Goal: Book appointment/travel/reservation

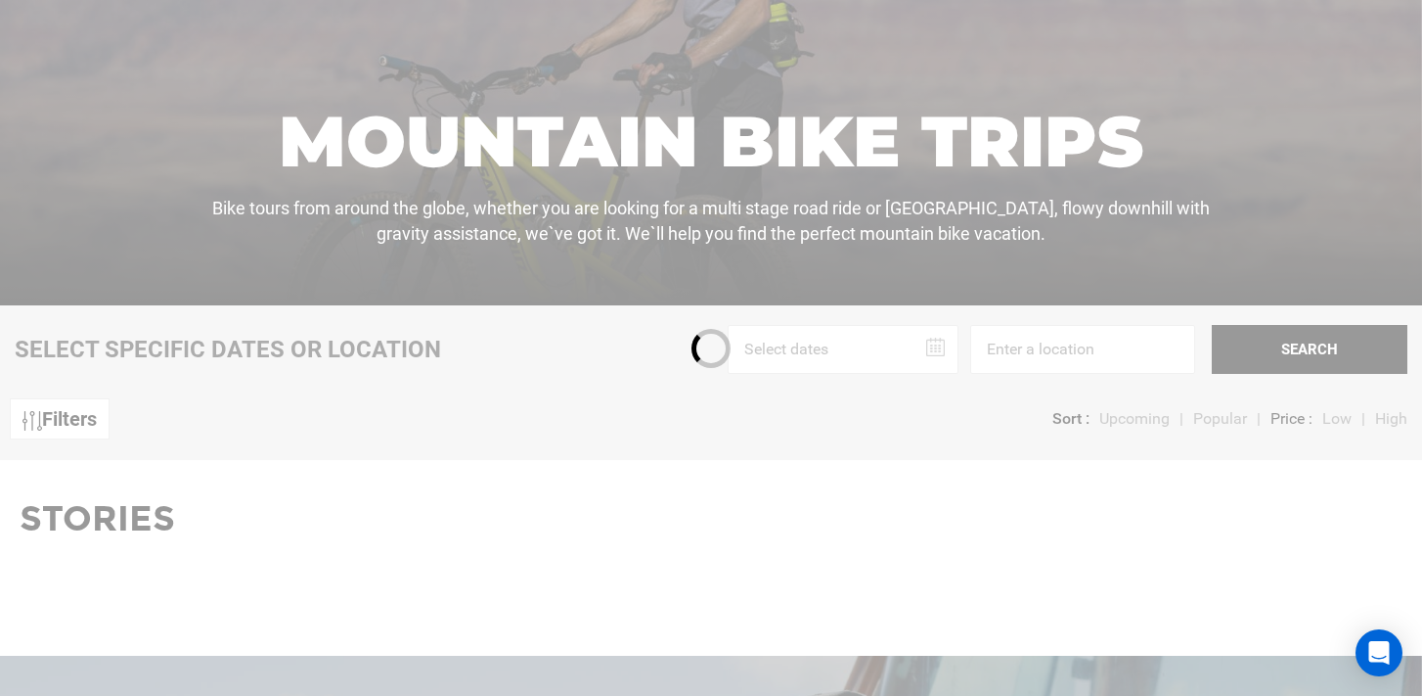
scroll to position [396, 0]
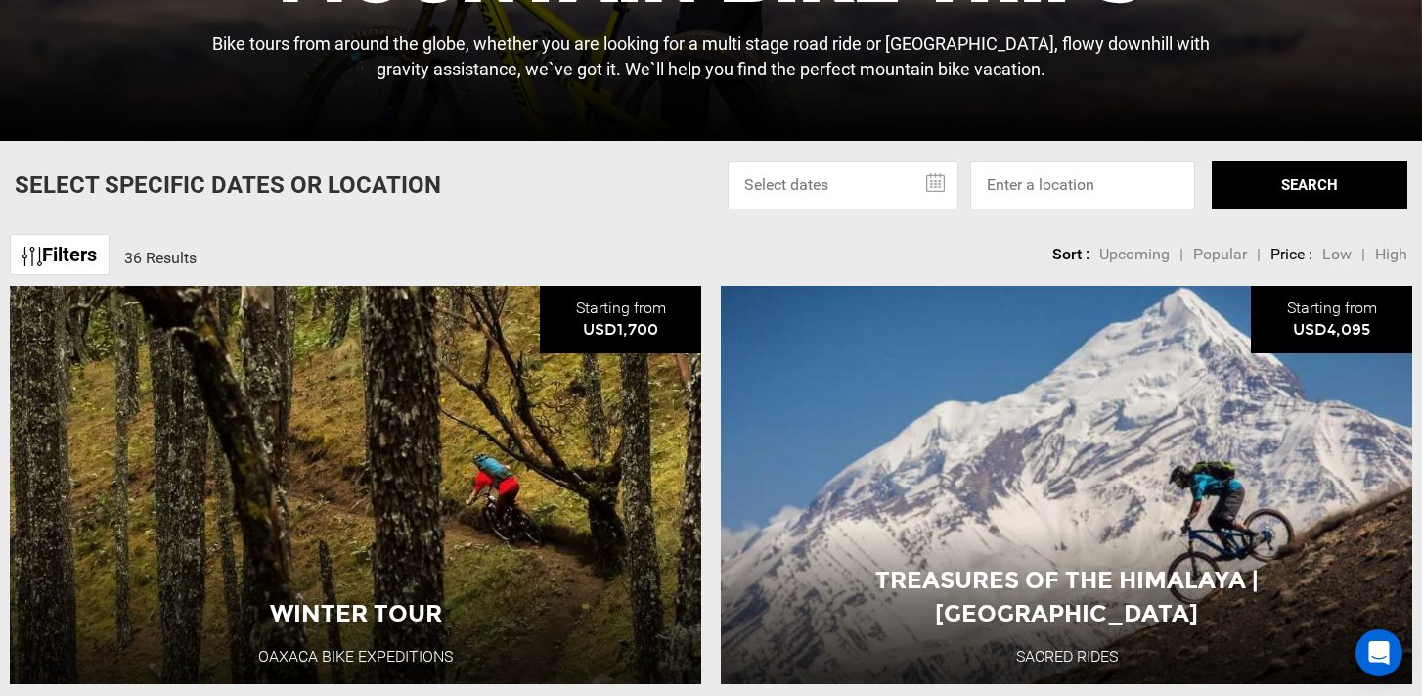
scroll to position [553, 0]
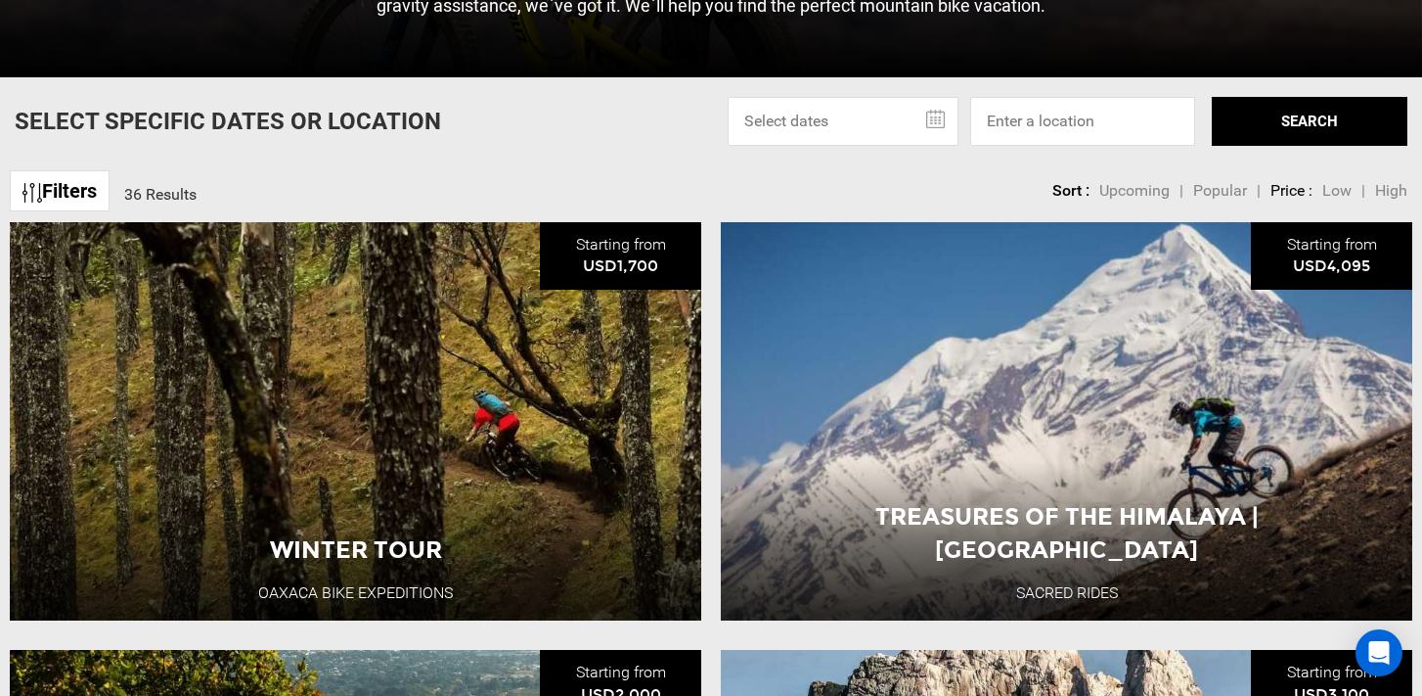
click at [808, 121] on input "text" at bounding box center [843, 121] width 231 height 49
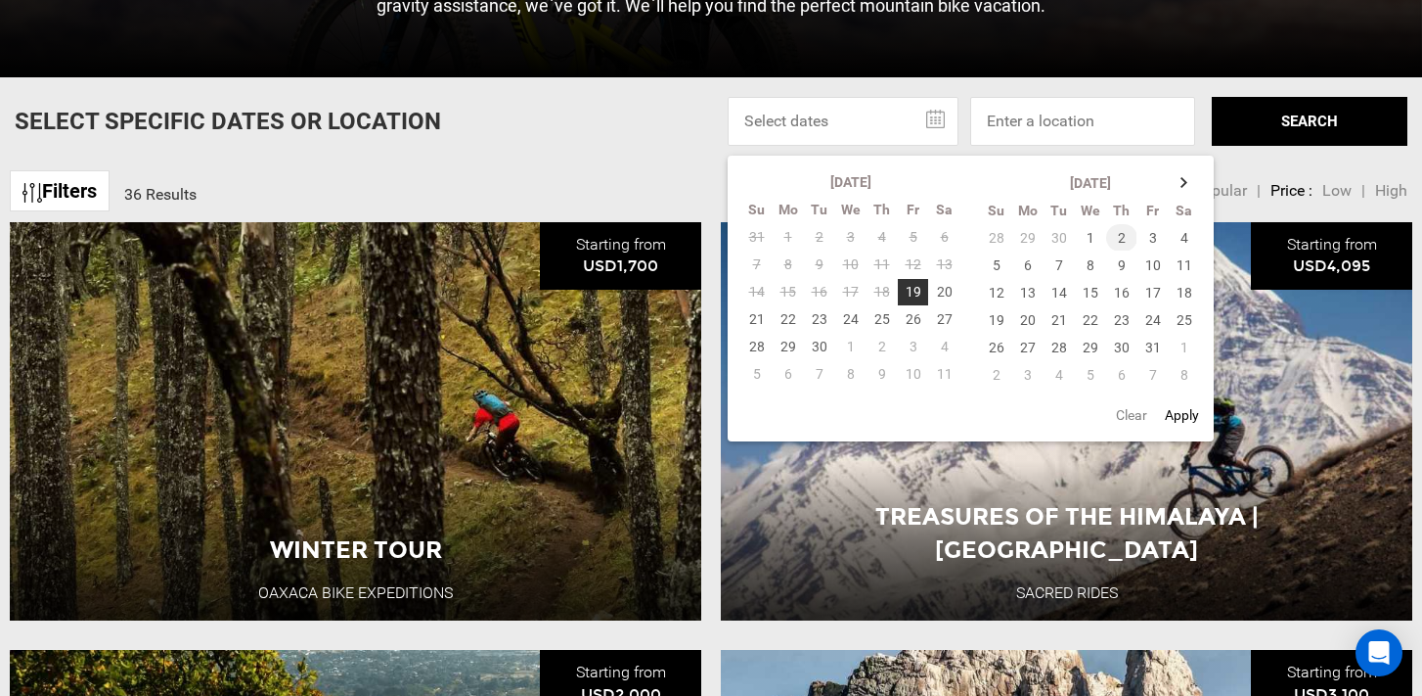
click at [1125, 239] on td "2" at bounding box center [1121, 237] width 31 height 27
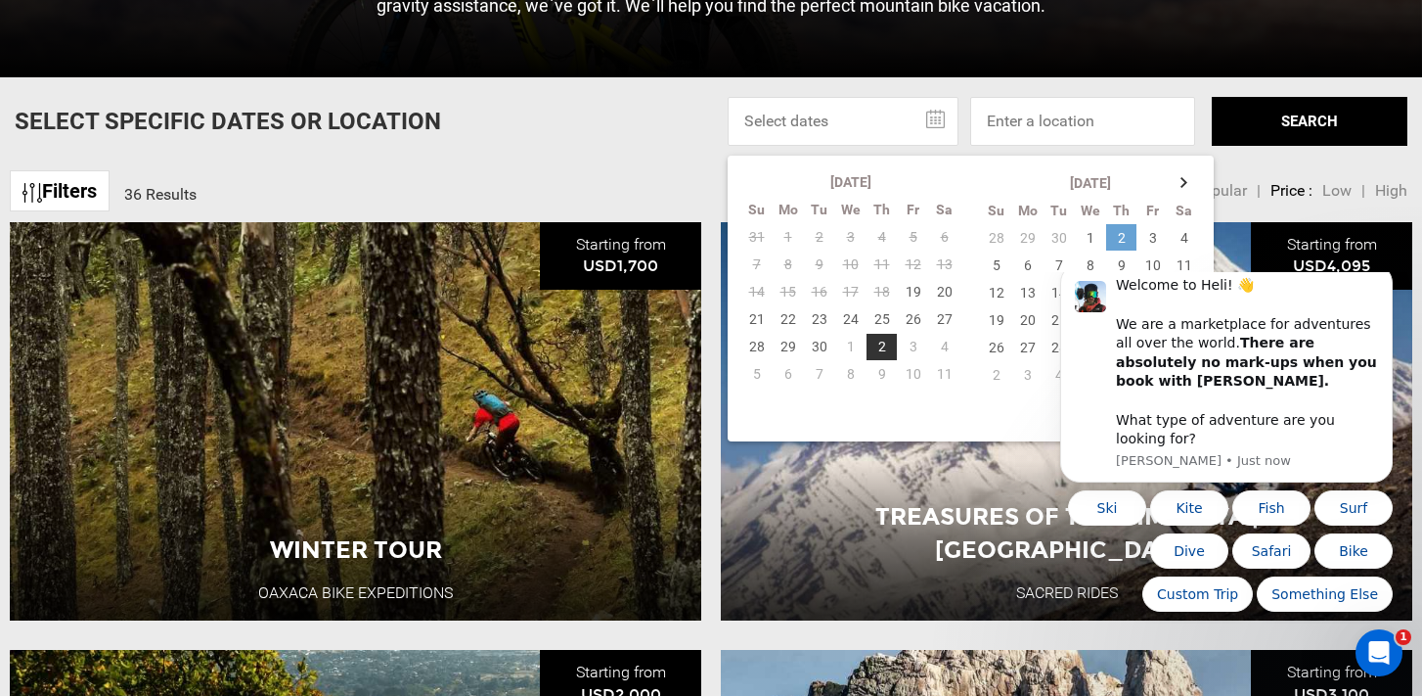
scroll to position [0, 0]
click at [1359, 545] on button "Bike" at bounding box center [1354, 550] width 78 height 35
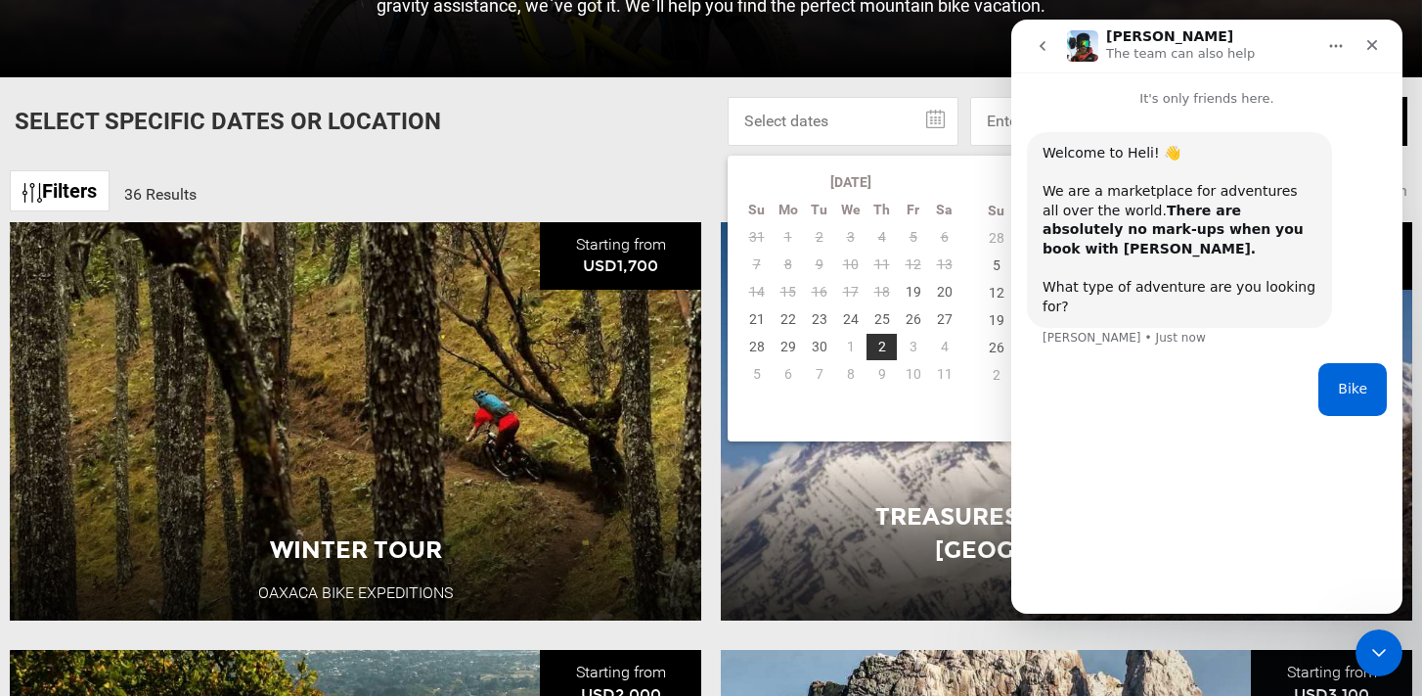
click at [1140, 534] on div "Welcome to Heli! 👋 We are a marketplace for adventures all over the world. Ther…" at bounding box center [1207, 353] width 391 height 488
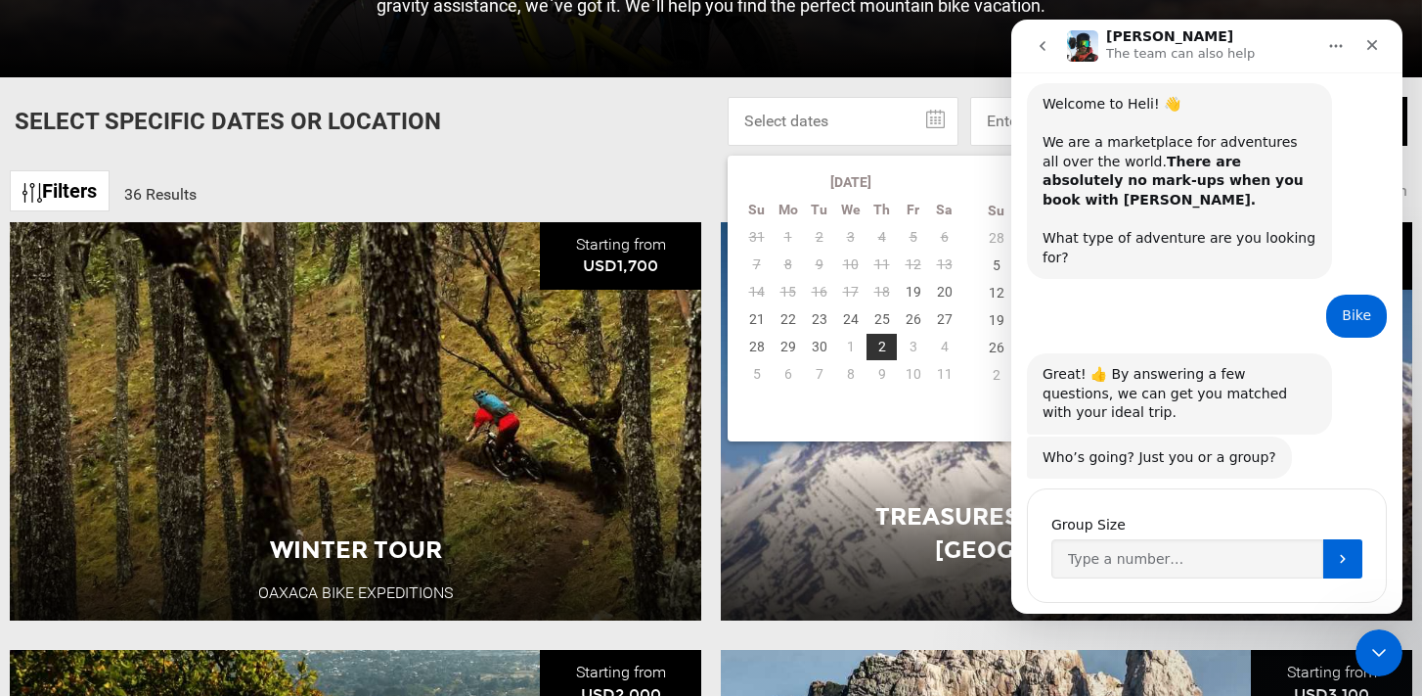
scroll to position [52, 0]
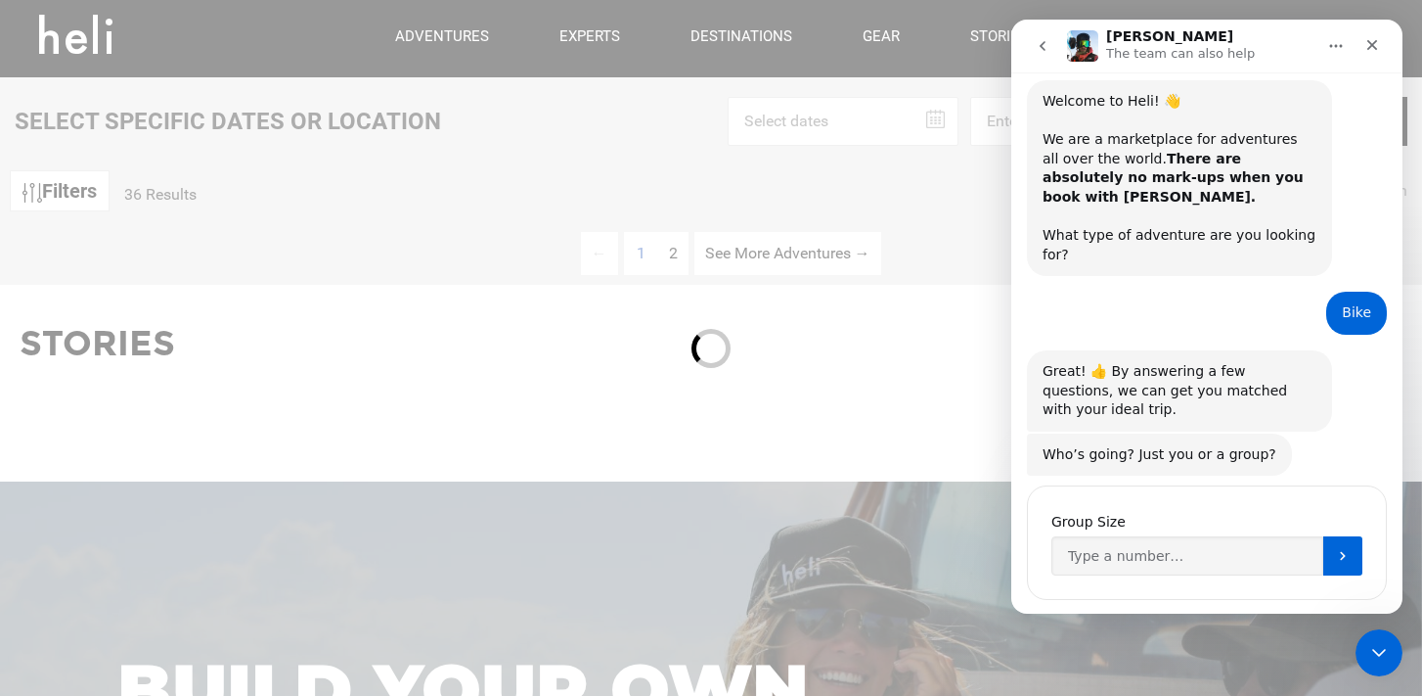
scroll to position [396, 0]
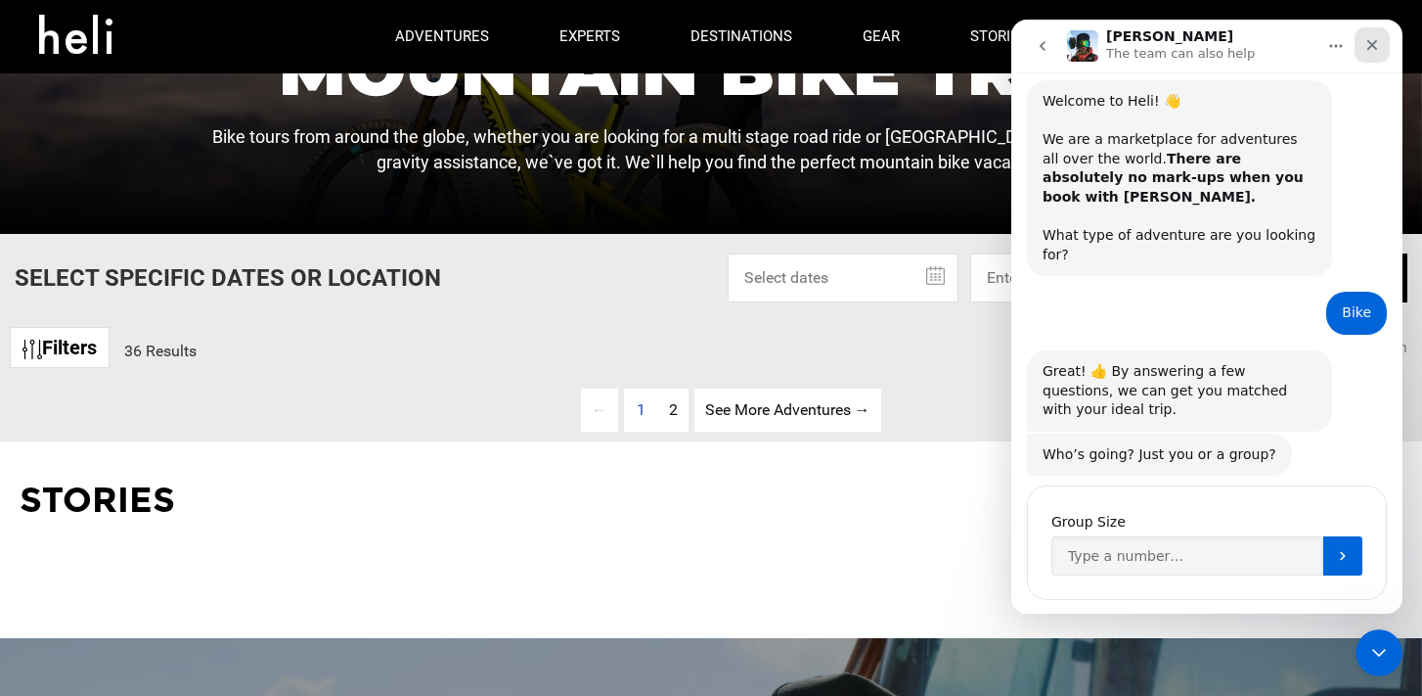
click at [1378, 41] on icon "Close" at bounding box center [1373, 45] width 16 height 16
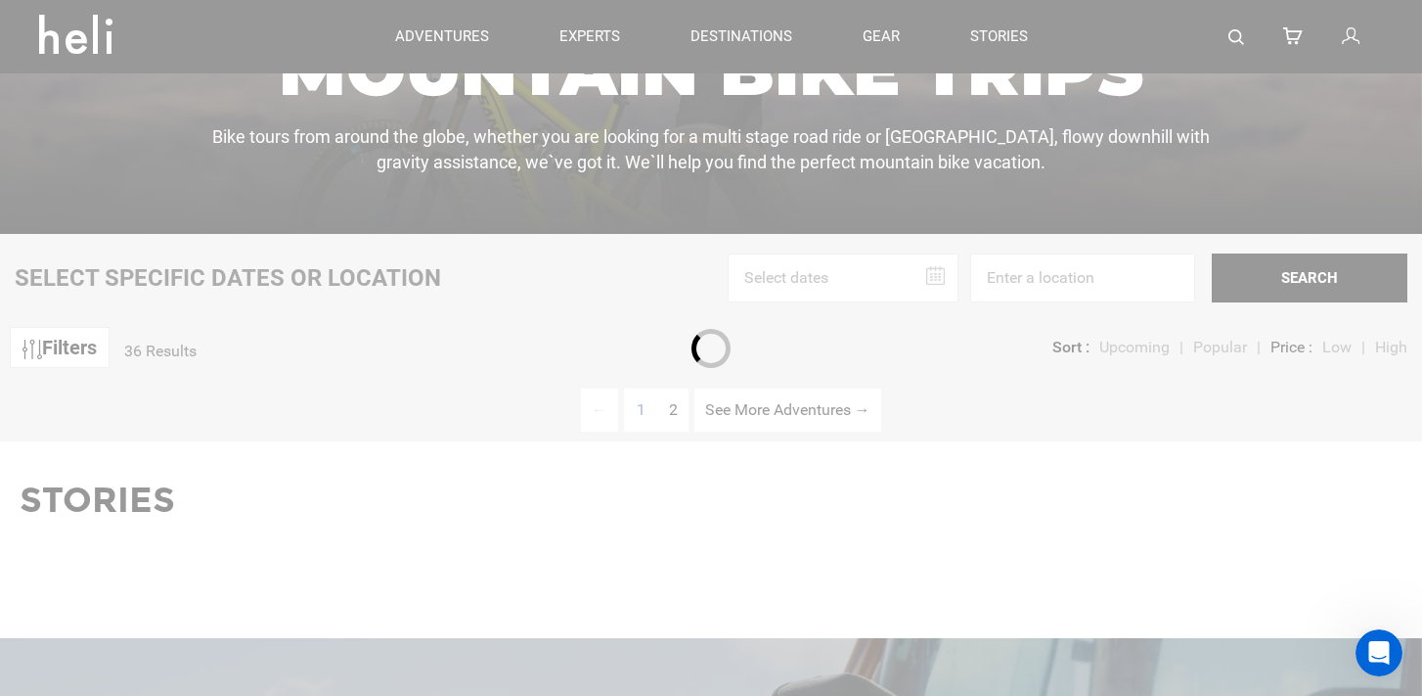
scroll to position [84, 0]
